Goal: Information Seeking & Learning: Learn about a topic

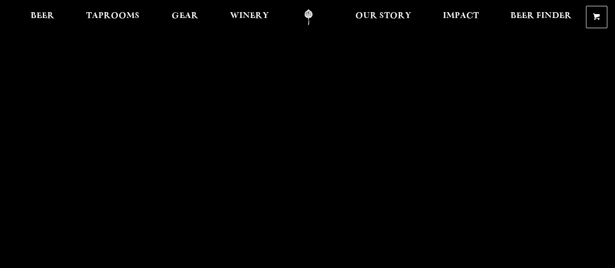
scroll to position [6, 0]
click at [37, 18] on span "Beer" at bounding box center [43, 16] width 24 height 8
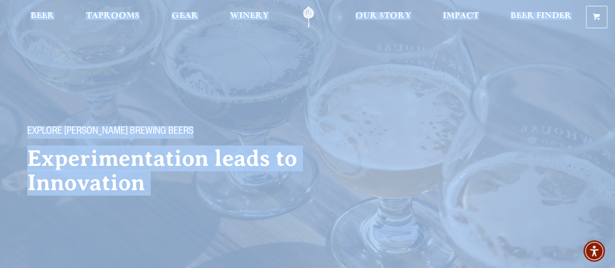
drag, startPoint x: 614, startPoint y: 16, endPoint x: 622, endPoint y: 36, distance: 21.2
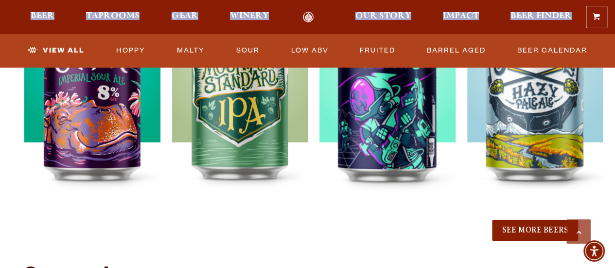
scroll to position [1144, 0]
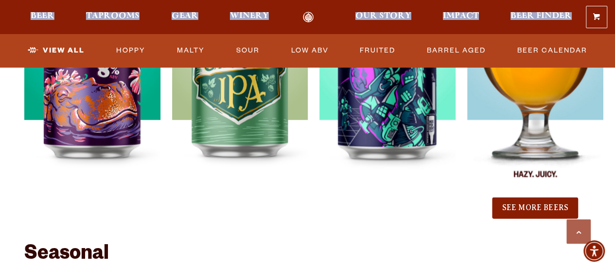
click at [542, 120] on img at bounding box center [535, 74] width 136 height 243
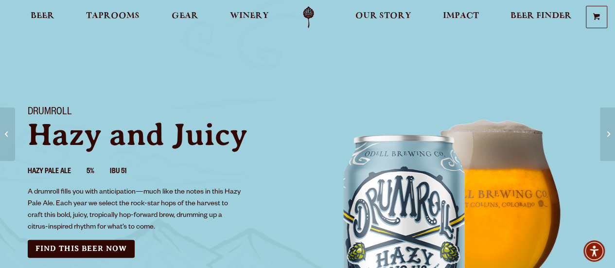
click at [26, 191] on div "Drumroll Hazy and Juicy Hazy Pale Ale 5% IBU 51 A drumroll fills you with antic…" at bounding box center [162, 182] width 292 height 174
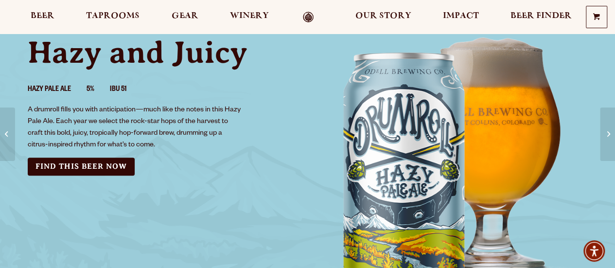
scroll to position [95, 0]
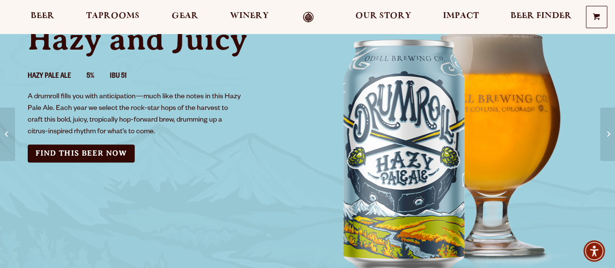
click at [156, 239] on div "Drumroll Hazy and Juicy Hazy Pale Ale 5% IBU 51 A drumroll fills you with antic…" at bounding box center [307, 148] width 583 height 297
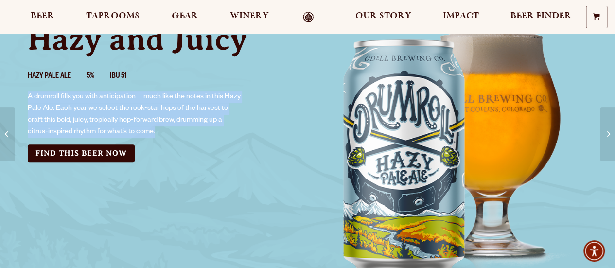
drag, startPoint x: 27, startPoint y: 95, endPoint x: 156, endPoint y: 130, distance: 133.0
click at [156, 130] on p "A drumroll fills you with anticipation—much like the notes in this Hazy Pale Al…" at bounding box center [135, 114] width 215 height 47
copy p "A drumroll fills you with anticipation—much like the notes in this Hazy Pale Al…"
click at [43, 19] on span "Beer" at bounding box center [43, 16] width 24 height 8
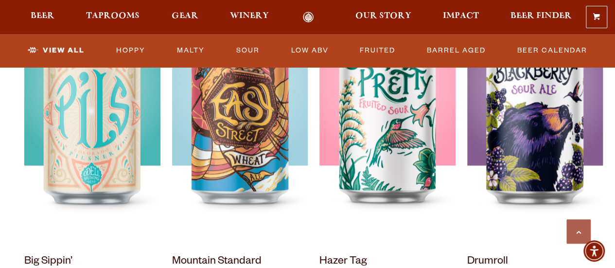
scroll to position [821, 0]
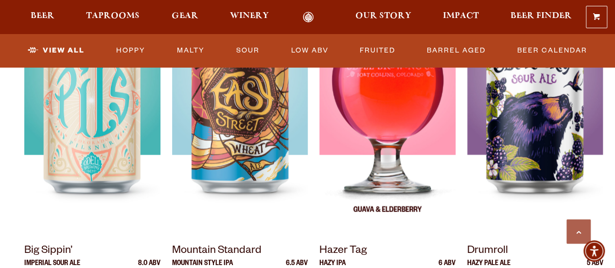
click at [420, 88] on div at bounding box center [387, 108] width 136 height 243
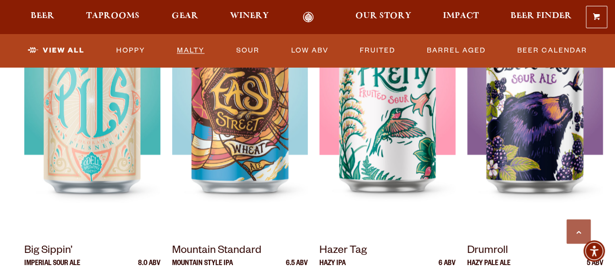
click at [194, 49] on link "Malty" at bounding box center [190, 50] width 35 height 22
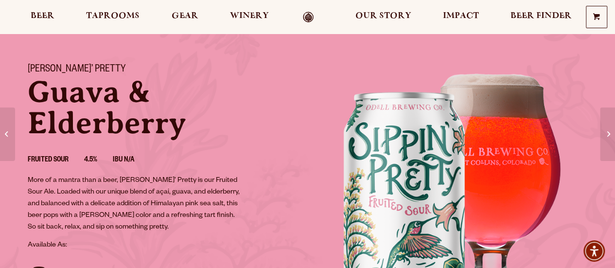
scroll to position [93, 0]
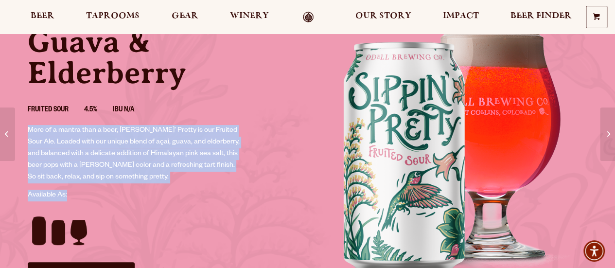
drag, startPoint x: 147, startPoint y: 183, endPoint x: 22, endPoint y: 131, distance: 135.3
click at [22, 131] on div "Sippin’ Pretty Guava & Elderberry Fruited Sour 4.5% IBU N/A More of a mantra th…" at bounding box center [162, 147] width 292 height 290
copy div "More of a mantra than a beer, Sippin’ Pretty is our Fruited Sour Ale. Loaded wi…"
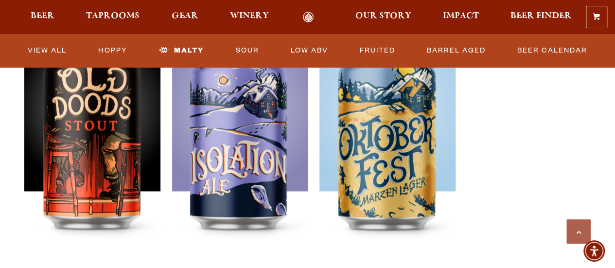
scroll to position [755, 0]
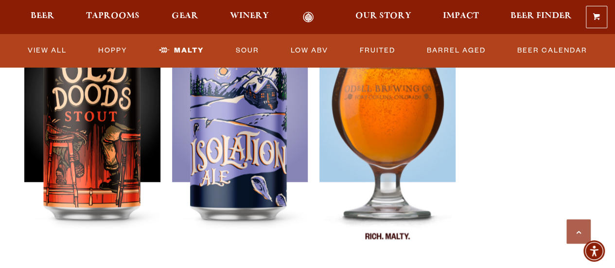
click at [408, 113] on div at bounding box center [387, 136] width 136 height 243
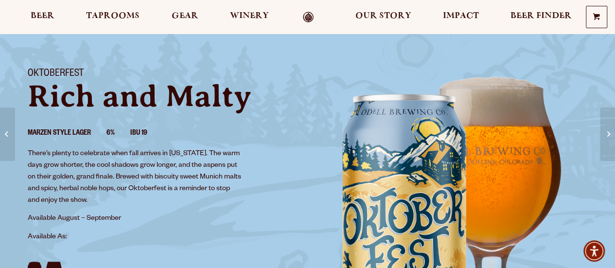
scroll to position [36, 0]
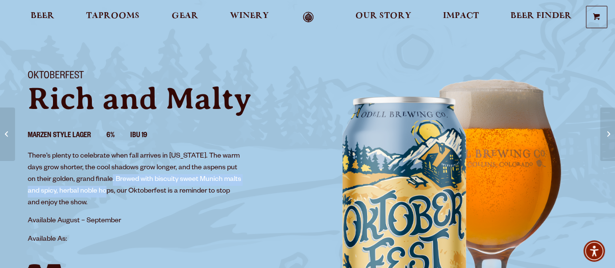
drag, startPoint x: 116, startPoint y: 182, endPoint x: 113, endPoint y: 189, distance: 7.0
click at [113, 189] on p "There’s plenty to celebrate when fall arrives in [US_STATE]. The warm days grow…" at bounding box center [135, 180] width 215 height 58
copy p "Brewed with biscuity sweet Munich malts and spicy, herbal noble hops"
